Goal: Information Seeking & Learning: Check status

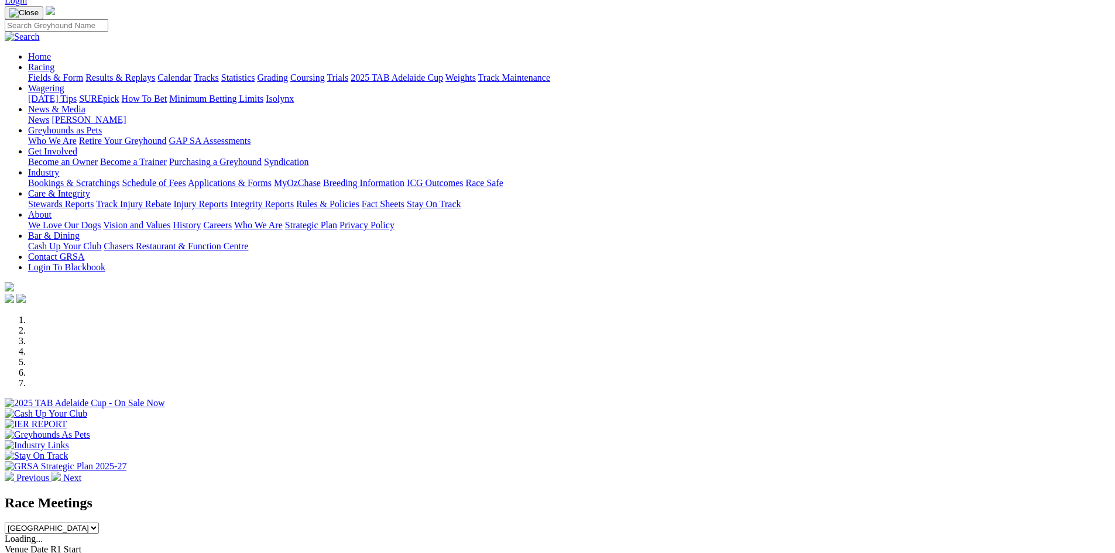
scroll to position [234, 0]
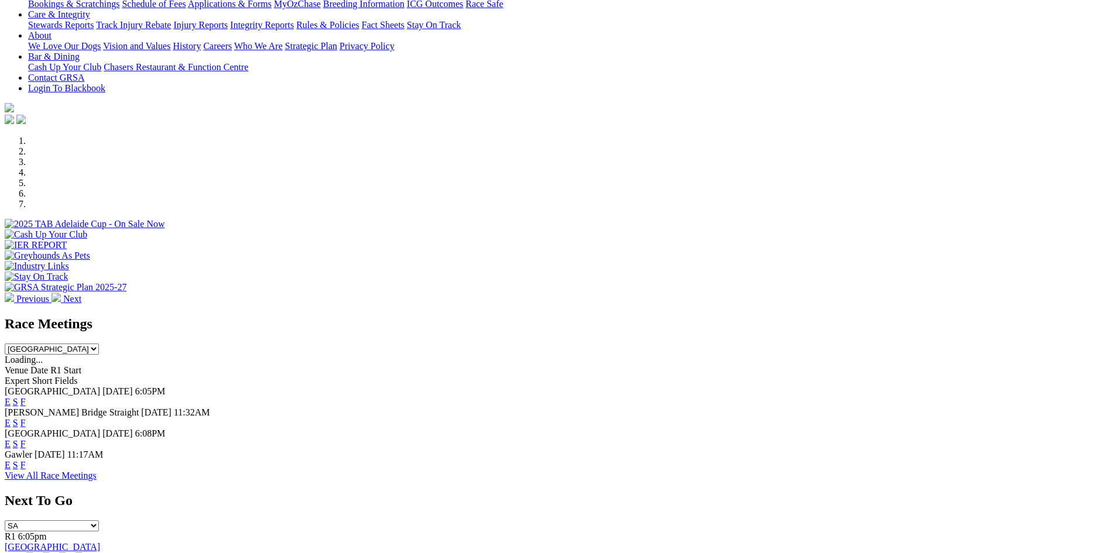
click at [26, 418] on link "F" at bounding box center [22, 423] width 5 height 10
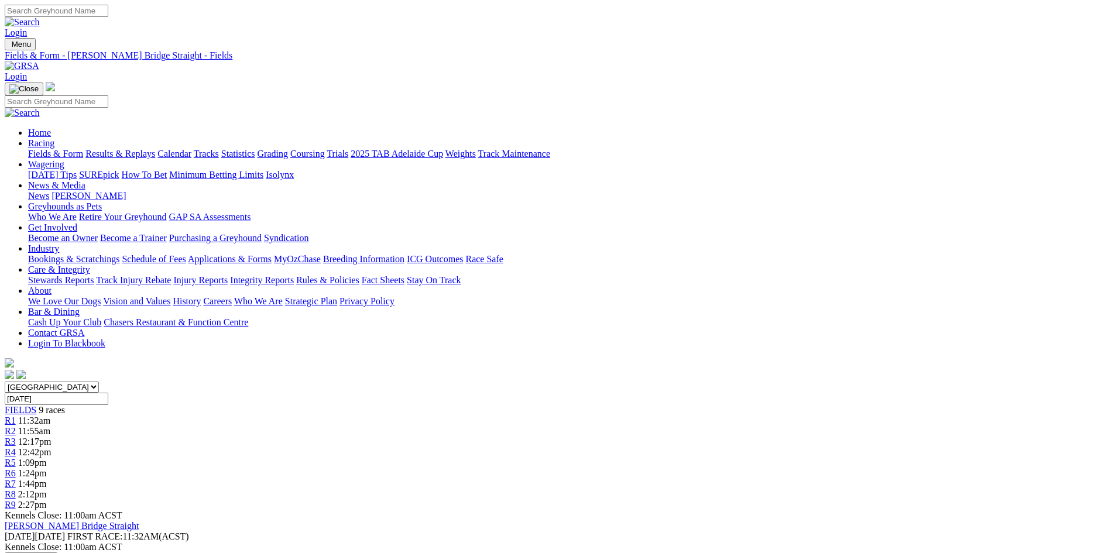
click at [348, 149] on link "Trials" at bounding box center [338, 154] width 22 height 10
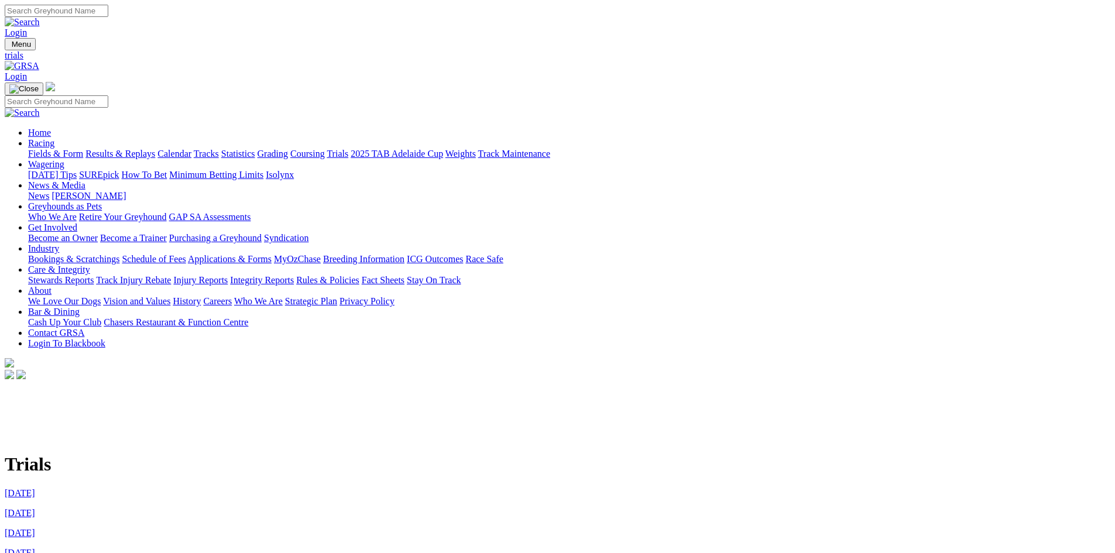
click at [39, 61] on img at bounding box center [22, 66] width 35 height 11
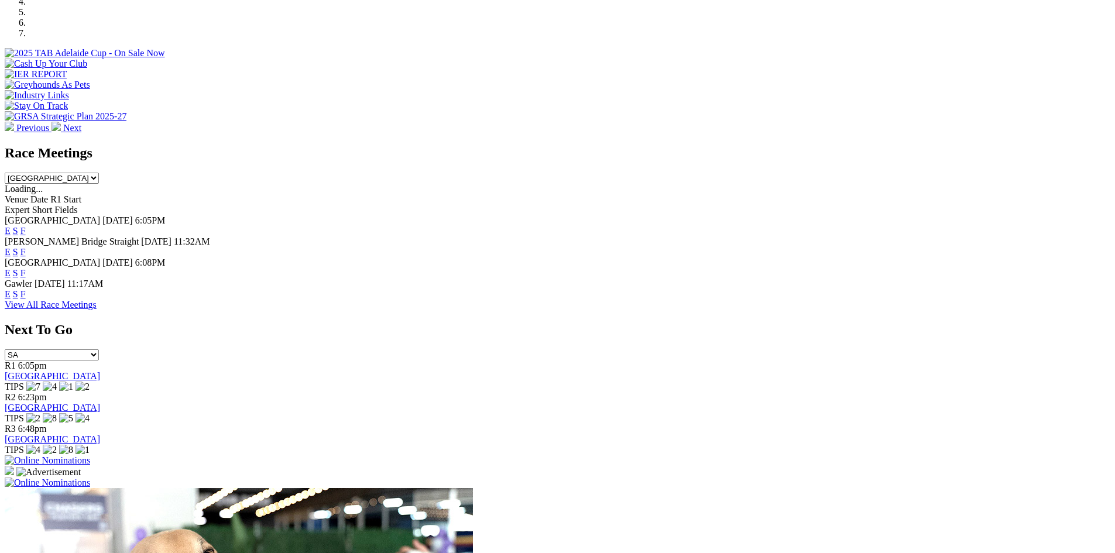
scroll to position [410, 0]
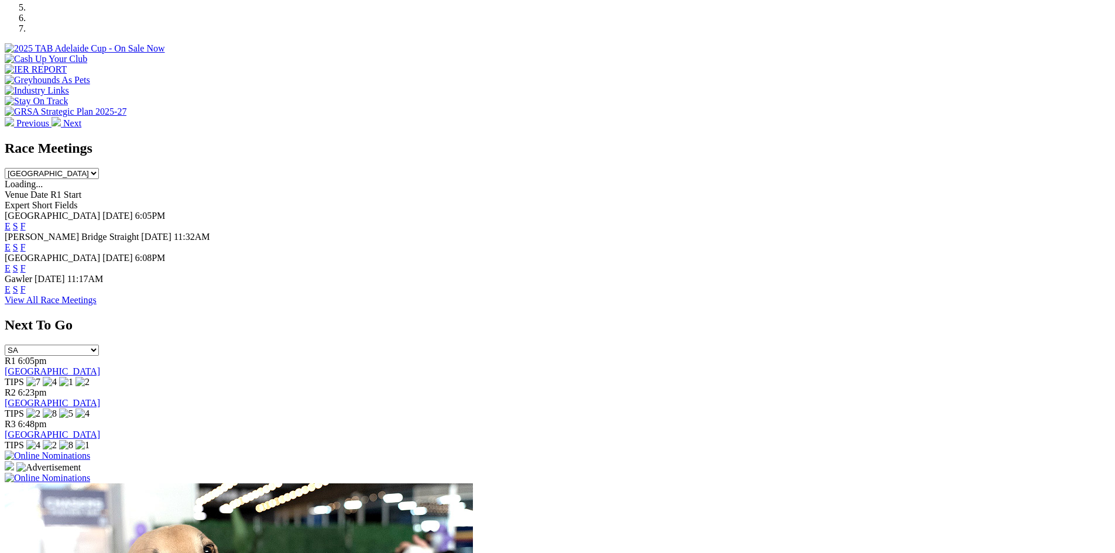
click at [26, 242] on link "F" at bounding box center [22, 247] width 5 height 10
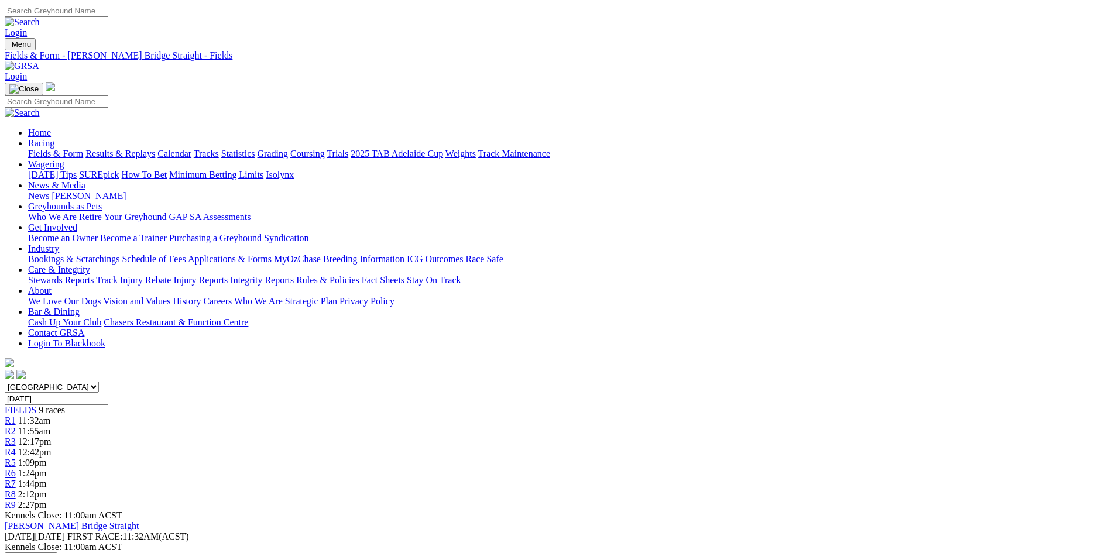
click at [94, 275] on link "Stewards Reports" at bounding box center [61, 280] width 66 height 10
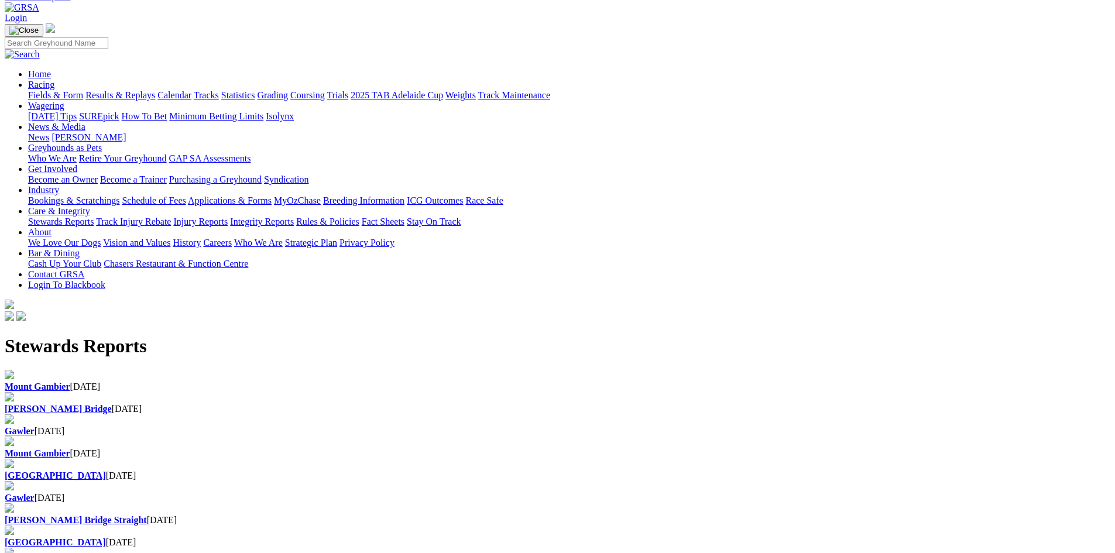
scroll to position [28, 0]
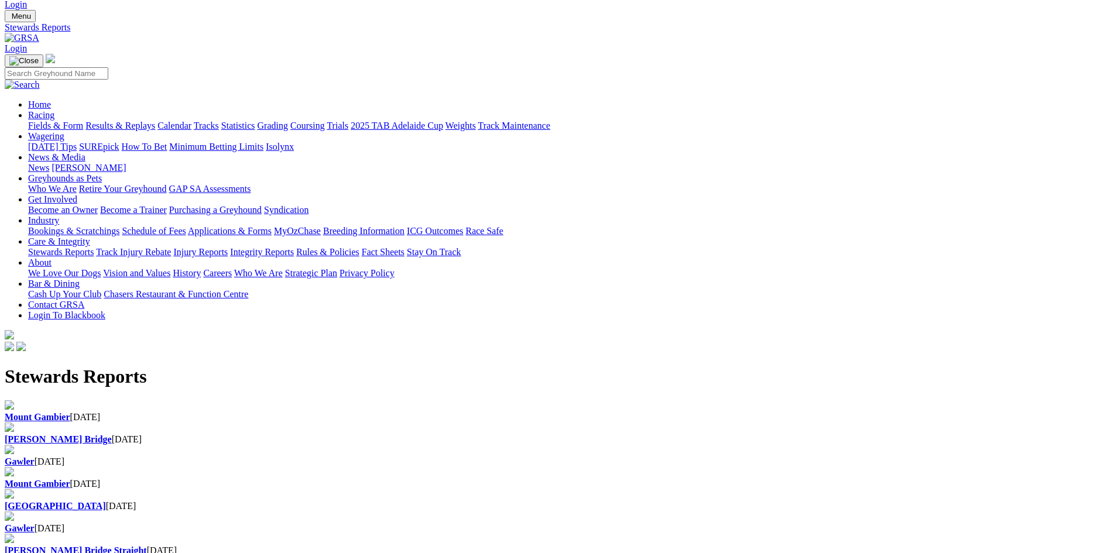
click at [112, 434] on b "[PERSON_NAME] Bridge" at bounding box center [58, 439] width 107 height 10
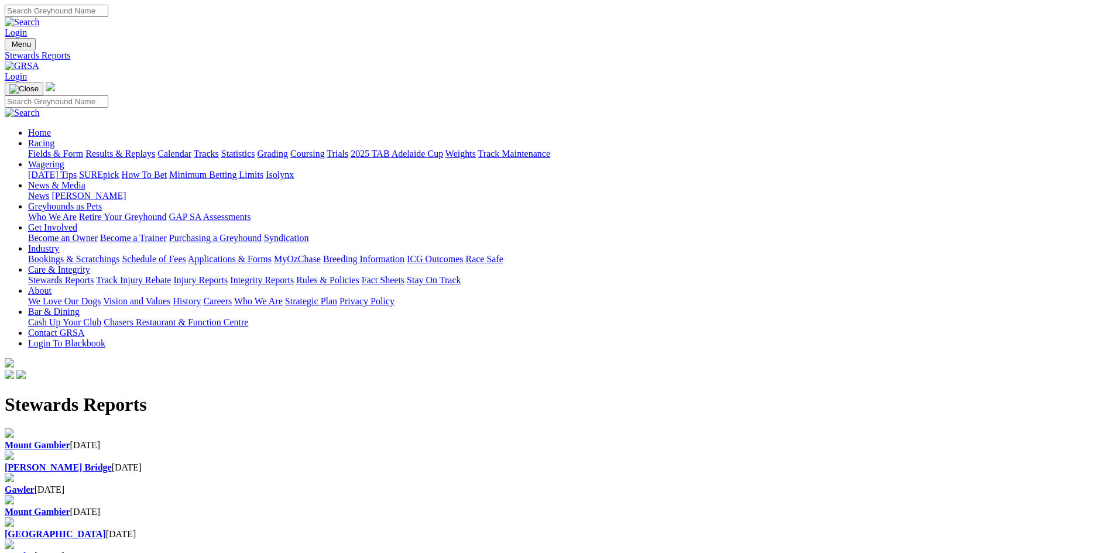
scroll to position [28, 0]
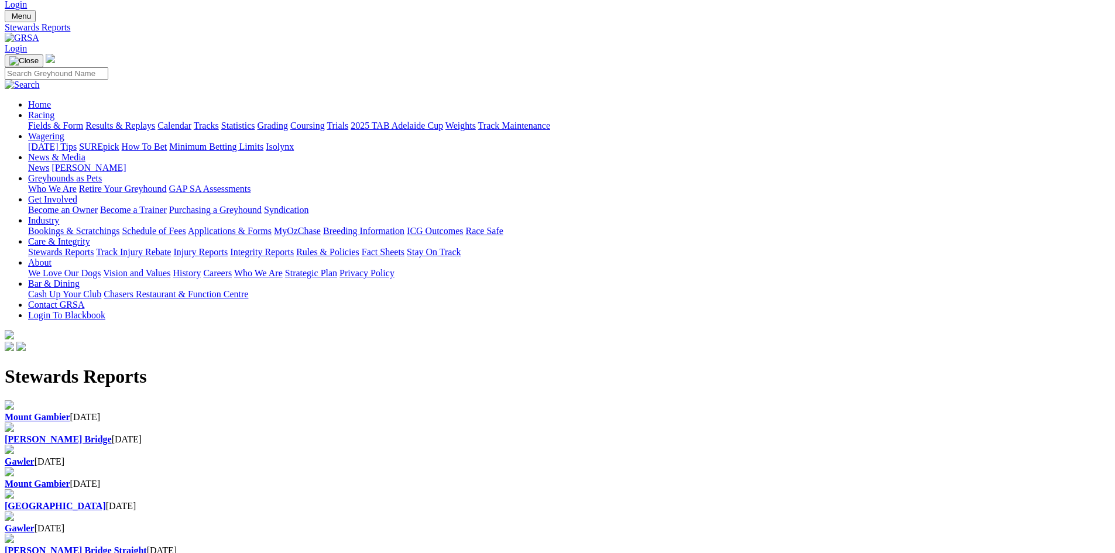
click at [39, 33] on img at bounding box center [22, 38] width 35 height 11
